Goal: Task Accomplishment & Management: Complete application form

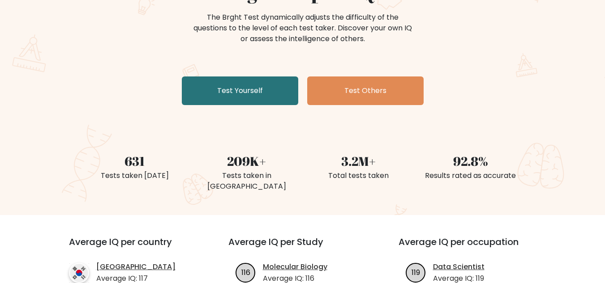
scroll to position [134, 0]
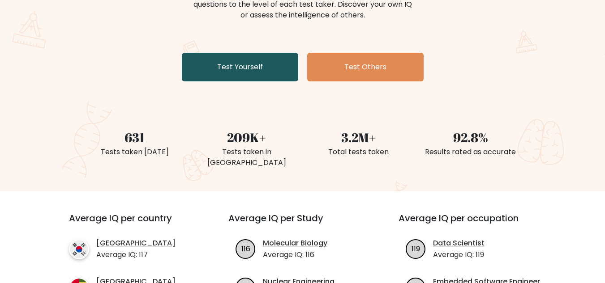
click at [242, 64] on link "Test Yourself" at bounding box center [240, 67] width 116 height 29
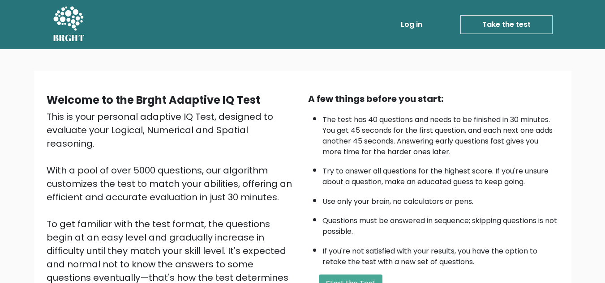
click at [512, 26] on link "Take the test" at bounding box center [506, 24] width 92 height 19
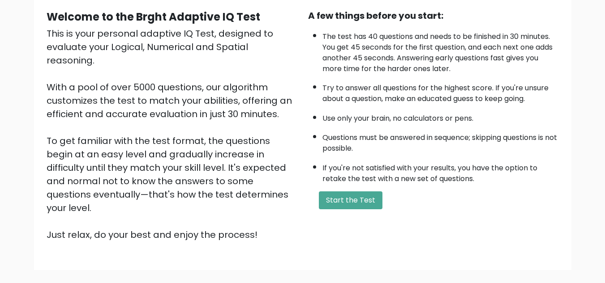
scroll to position [90, 0]
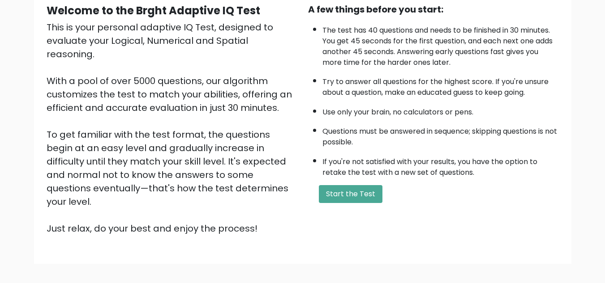
drag, startPoint x: 352, startPoint y: 195, endPoint x: 441, endPoint y: 181, distance: 89.7
click at [352, 195] on button "Start the Test" at bounding box center [351, 194] width 64 height 18
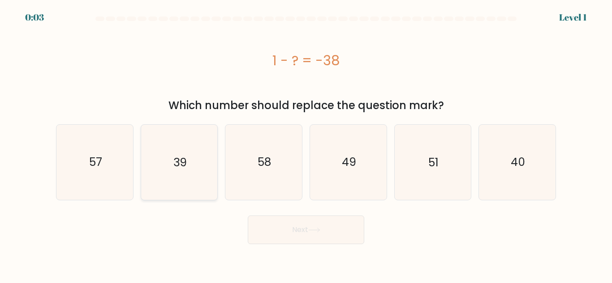
click at [184, 161] on text "39" at bounding box center [179, 162] width 13 height 16
click at [306, 144] on input "b. 39" at bounding box center [306, 143] width 0 height 2
radio input "true"
click at [326, 234] on button "Next" at bounding box center [306, 230] width 116 height 29
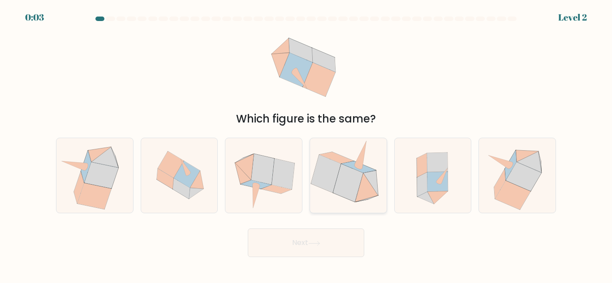
click at [346, 174] on icon at bounding box center [348, 183] width 30 height 38
click at [306, 144] on input "d." at bounding box center [306, 143] width 0 height 2
radio input "true"
click at [325, 231] on button "Next" at bounding box center [306, 243] width 116 height 29
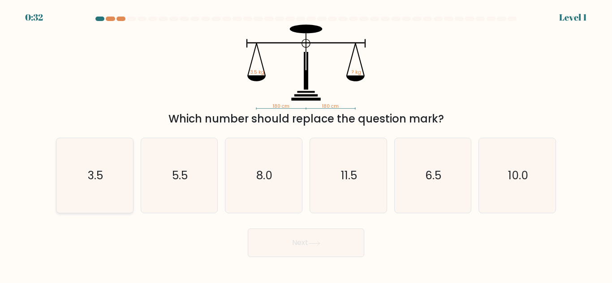
click at [108, 179] on icon "3.5" at bounding box center [94, 175] width 75 height 75
click at [306, 144] on input "a. 3.5" at bounding box center [306, 143] width 0 height 2
radio input "true"
click at [334, 245] on button "Next" at bounding box center [306, 243] width 116 height 29
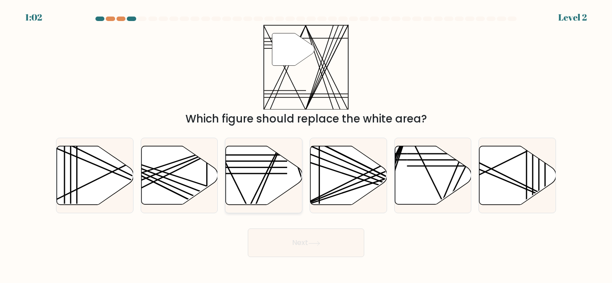
click at [266, 171] on icon at bounding box center [264, 175] width 77 height 59
click at [306, 144] on input "c." at bounding box center [306, 143] width 0 height 2
radio input "true"
click at [299, 236] on button "Next" at bounding box center [306, 243] width 116 height 29
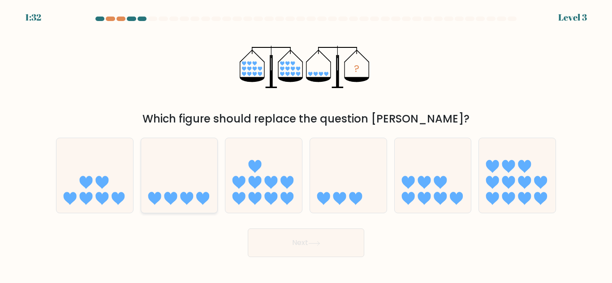
click at [181, 173] on icon at bounding box center [179, 175] width 77 height 63
click at [306, 144] on input "b." at bounding box center [306, 143] width 0 height 2
radio input "true"
click at [327, 249] on button "Next" at bounding box center [306, 243] width 116 height 29
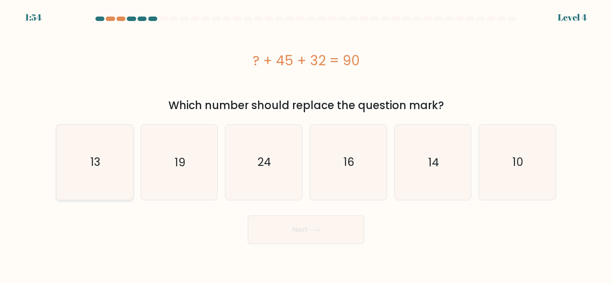
click at [110, 160] on icon "13" at bounding box center [94, 162] width 75 height 75
click at [306, 144] on input "a. 13" at bounding box center [306, 143] width 0 height 2
radio input "true"
click at [302, 233] on button "Next" at bounding box center [306, 230] width 116 height 29
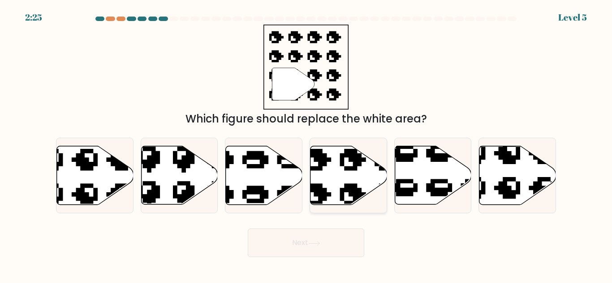
click at [338, 171] on icon at bounding box center [348, 175] width 77 height 59
click at [306, 144] on input "d." at bounding box center [306, 143] width 0 height 2
radio input "true"
click at [291, 241] on button "Next" at bounding box center [306, 243] width 116 height 29
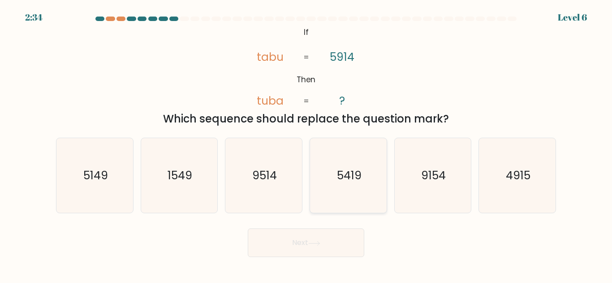
click at [356, 179] on text "5419" at bounding box center [348, 176] width 25 height 16
click at [306, 144] on input "d. 5419" at bounding box center [306, 143] width 0 height 2
radio input "true"
click at [313, 242] on icon at bounding box center [314, 243] width 12 height 5
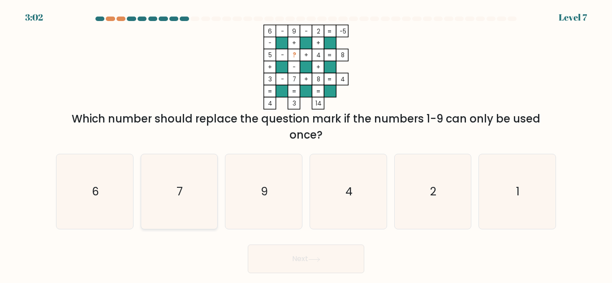
click at [174, 192] on icon "7" at bounding box center [178, 191] width 75 height 75
click at [306, 144] on input "b. 7" at bounding box center [306, 143] width 0 height 2
radio input "true"
click at [505, 169] on icon "1" at bounding box center [516, 191] width 75 height 75
click at [306, 144] on input "f. 1" at bounding box center [306, 143] width 0 height 2
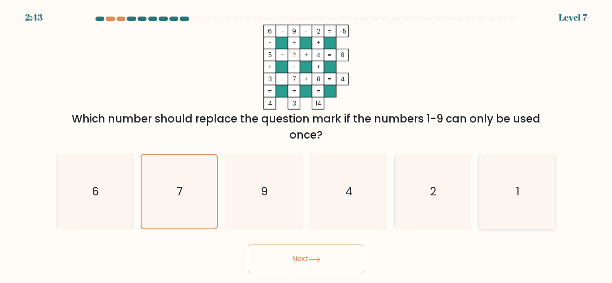
radio input "true"
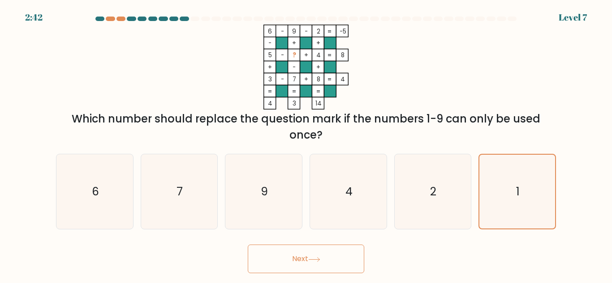
click at [316, 263] on button "Next" at bounding box center [306, 259] width 116 height 29
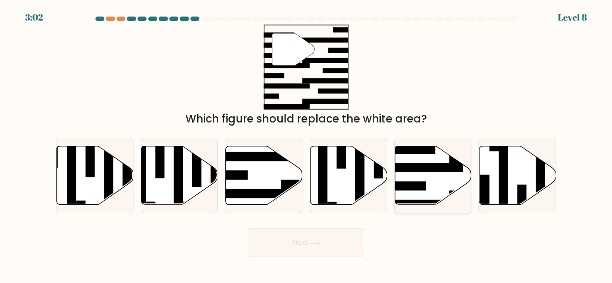
click at [424, 179] on icon at bounding box center [432, 175] width 77 height 59
click at [306, 144] on input "e." at bounding box center [306, 143] width 0 height 2
radio input "true"
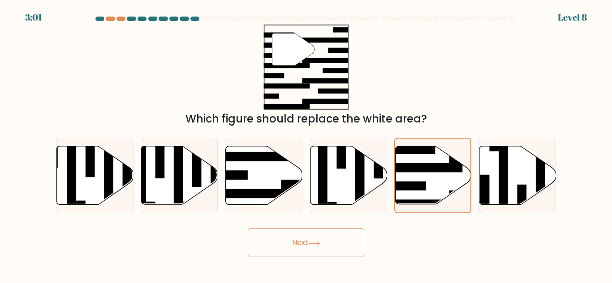
click at [316, 248] on button "Next" at bounding box center [306, 243] width 116 height 29
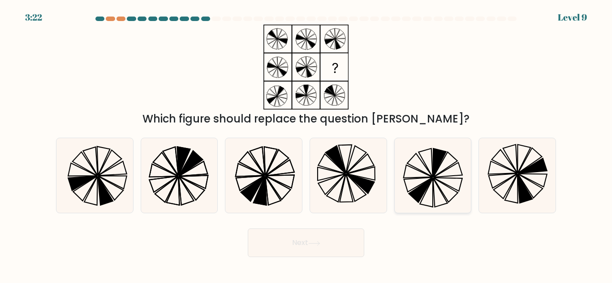
click at [435, 187] on icon at bounding box center [432, 175] width 75 height 75
click at [306, 144] on input "e." at bounding box center [306, 143] width 0 height 2
radio input "true"
click at [327, 242] on button "Next" at bounding box center [306, 243] width 116 height 29
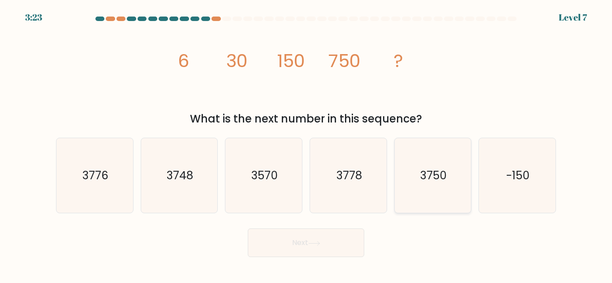
click at [428, 178] on text "3750" at bounding box center [433, 176] width 26 height 16
click at [306, 144] on input "e. 3750" at bounding box center [306, 143] width 0 height 2
radio input "true"
click at [324, 246] on button "Next" at bounding box center [306, 243] width 116 height 29
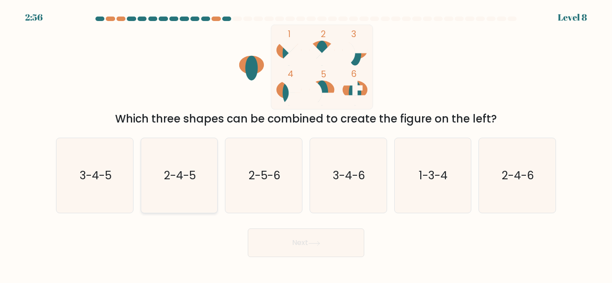
click at [179, 171] on text "2-4-5" at bounding box center [180, 176] width 32 height 16
click at [306, 144] on input "b. 2-4-5" at bounding box center [306, 143] width 0 height 2
radio input "true"
click at [311, 235] on button "Next" at bounding box center [306, 243] width 116 height 29
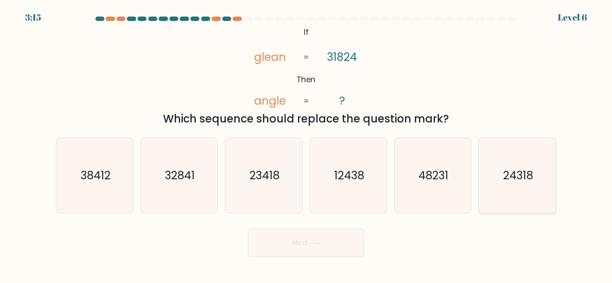
click at [517, 177] on text "24318" at bounding box center [518, 176] width 30 height 16
click at [306, 144] on input "f. 24318" at bounding box center [306, 143] width 0 height 2
radio input "true"
click at [300, 244] on button "Next" at bounding box center [306, 243] width 116 height 29
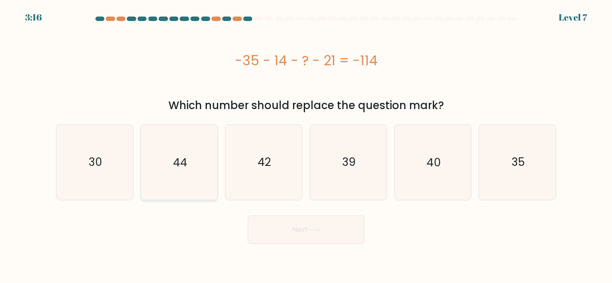
click at [186, 146] on icon "44" at bounding box center [178, 162] width 75 height 75
click at [306, 144] on input "b. 44" at bounding box center [306, 143] width 0 height 2
radio input "true"
click at [319, 230] on icon at bounding box center [313, 230] width 11 height 4
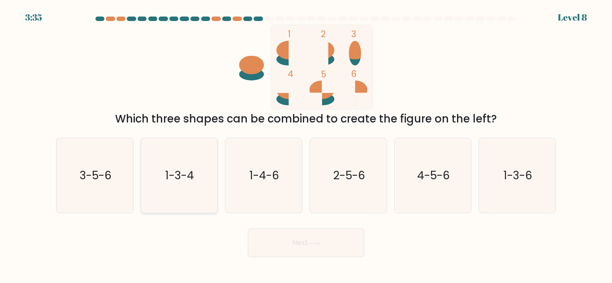
click at [180, 173] on text "1-3-4" at bounding box center [180, 176] width 29 height 16
click at [306, 144] on input "b. 1-3-4" at bounding box center [306, 143] width 0 height 2
radio input "true"
click at [312, 239] on button "Next" at bounding box center [306, 243] width 116 height 29
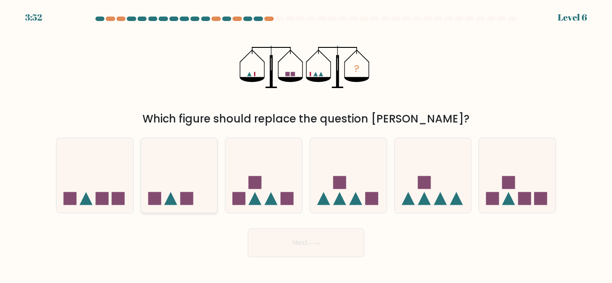
click at [172, 176] on icon at bounding box center [179, 175] width 77 height 63
click at [306, 144] on input "b." at bounding box center [306, 143] width 0 height 2
radio input "true"
click at [293, 242] on button "Next" at bounding box center [306, 243] width 116 height 29
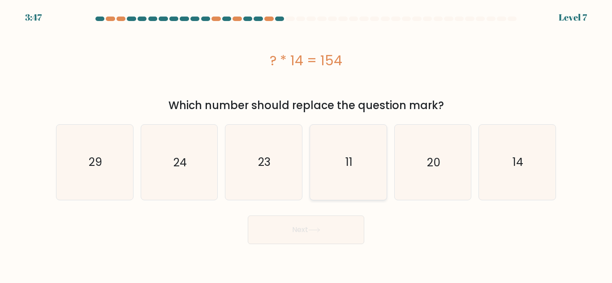
click at [357, 156] on icon "11" at bounding box center [348, 162] width 75 height 75
click at [306, 144] on input "d. 11" at bounding box center [306, 143] width 0 height 2
radio input "true"
click at [323, 226] on button "Next" at bounding box center [306, 230] width 116 height 29
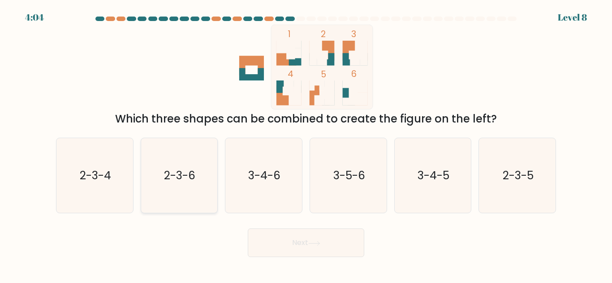
click at [182, 167] on icon "2-3-6" at bounding box center [178, 175] width 75 height 75
click at [306, 144] on input "b. 2-3-6" at bounding box center [306, 143] width 0 height 2
radio input "true"
click at [304, 240] on button "Next" at bounding box center [306, 243] width 116 height 29
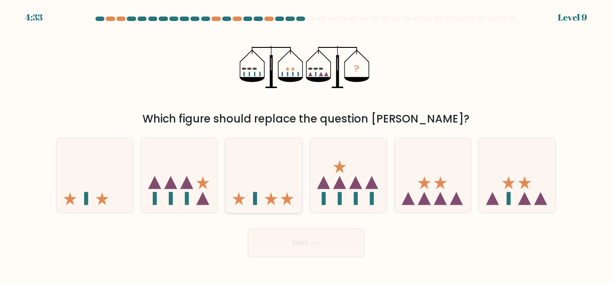
click at [264, 176] on icon at bounding box center [263, 175] width 77 height 63
click at [306, 144] on input "c." at bounding box center [306, 143] width 0 height 2
radio input "true"
click at [307, 244] on button "Next" at bounding box center [306, 243] width 116 height 29
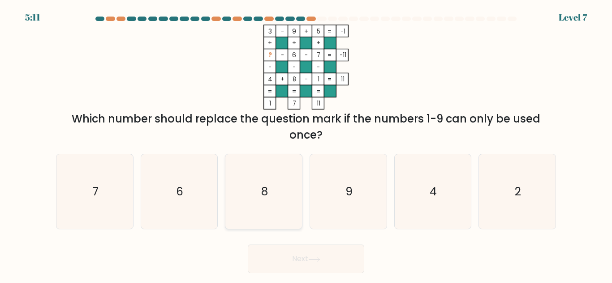
click at [257, 193] on icon "8" at bounding box center [263, 191] width 75 height 75
click at [306, 144] on input "c. 8" at bounding box center [306, 143] width 0 height 2
radio input "true"
click at [296, 269] on button "Next" at bounding box center [306, 259] width 116 height 29
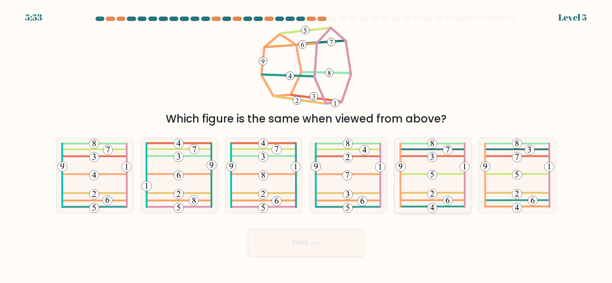
click at [422, 175] on icon at bounding box center [432, 175] width 74 height 75
click at [306, 144] on input "e." at bounding box center [306, 143] width 0 height 2
radio input "true"
click at [312, 245] on icon at bounding box center [314, 243] width 12 height 5
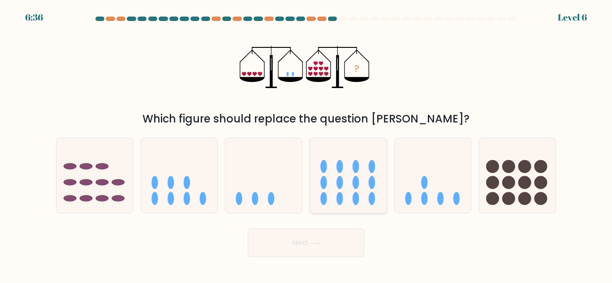
click at [348, 175] on icon at bounding box center [348, 175] width 77 height 63
click at [306, 144] on input "d." at bounding box center [306, 143] width 0 height 2
radio input "true"
click at [299, 245] on button "Next" at bounding box center [306, 243] width 116 height 29
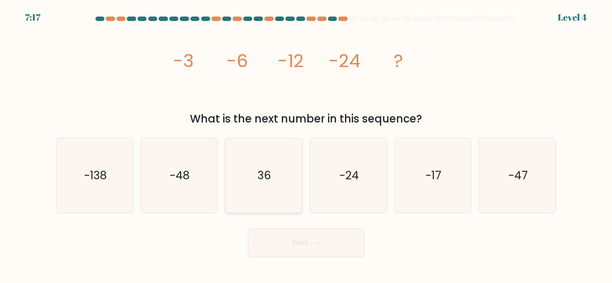
click at [265, 177] on text "36" at bounding box center [263, 176] width 13 height 16
click at [306, 144] on input "c. 36" at bounding box center [306, 143] width 0 height 2
radio input "true"
click at [286, 238] on button "Next" at bounding box center [306, 243] width 116 height 29
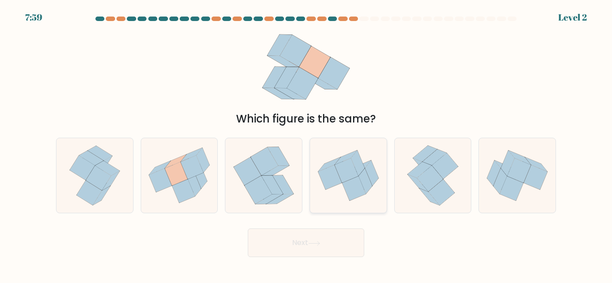
click at [339, 171] on icon at bounding box center [346, 170] width 24 height 25
click at [306, 144] on input "d." at bounding box center [306, 143] width 0 height 2
radio input "true"
click at [301, 225] on div "Next" at bounding box center [306, 240] width 510 height 33
click at [300, 248] on button "Next" at bounding box center [306, 243] width 116 height 29
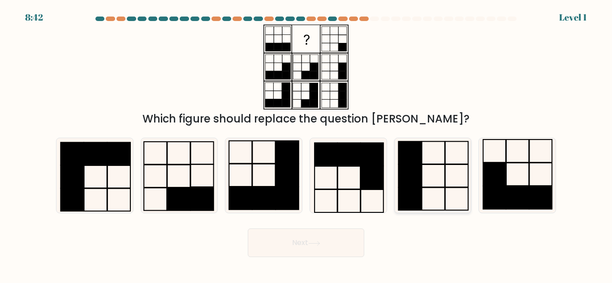
click at [434, 170] on icon at bounding box center [432, 175] width 75 height 75
click at [306, 144] on input "e." at bounding box center [306, 143] width 0 height 2
radio input "true"
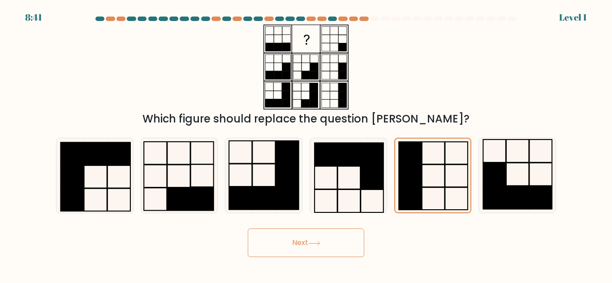
click at [312, 250] on button "Next" at bounding box center [306, 243] width 116 height 29
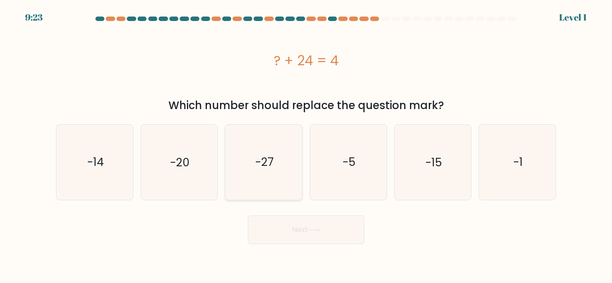
drag, startPoint x: 250, startPoint y: 161, endPoint x: 262, endPoint y: 164, distance: 12.9
click at [251, 160] on icon "-27" at bounding box center [263, 162] width 75 height 75
click at [306, 144] on input "c. -27" at bounding box center [306, 143] width 0 height 2
radio input "true"
click at [293, 220] on button "Next" at bounding box center [306, 230] width 116 height 29
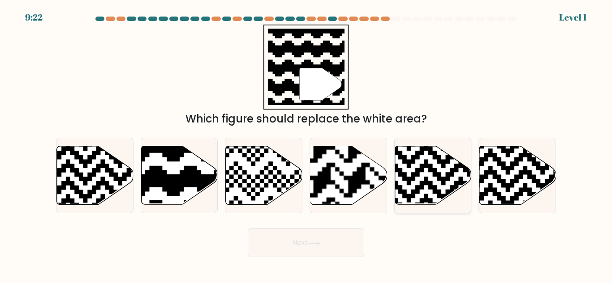
click at [411, 160] on icon at bounding box center [406, 207] width 139 height 139
click at [306, 144] on input "e." at bounding box center [306, 143] width 0 height 2
radio input "true"
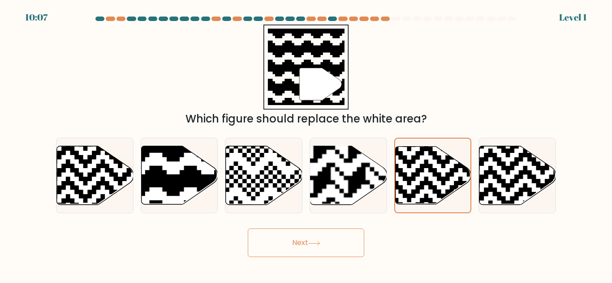
click at [300, 242] on button "Next" at bounding box center [306, 243] width 116 height 29
